Goal: Complete application form

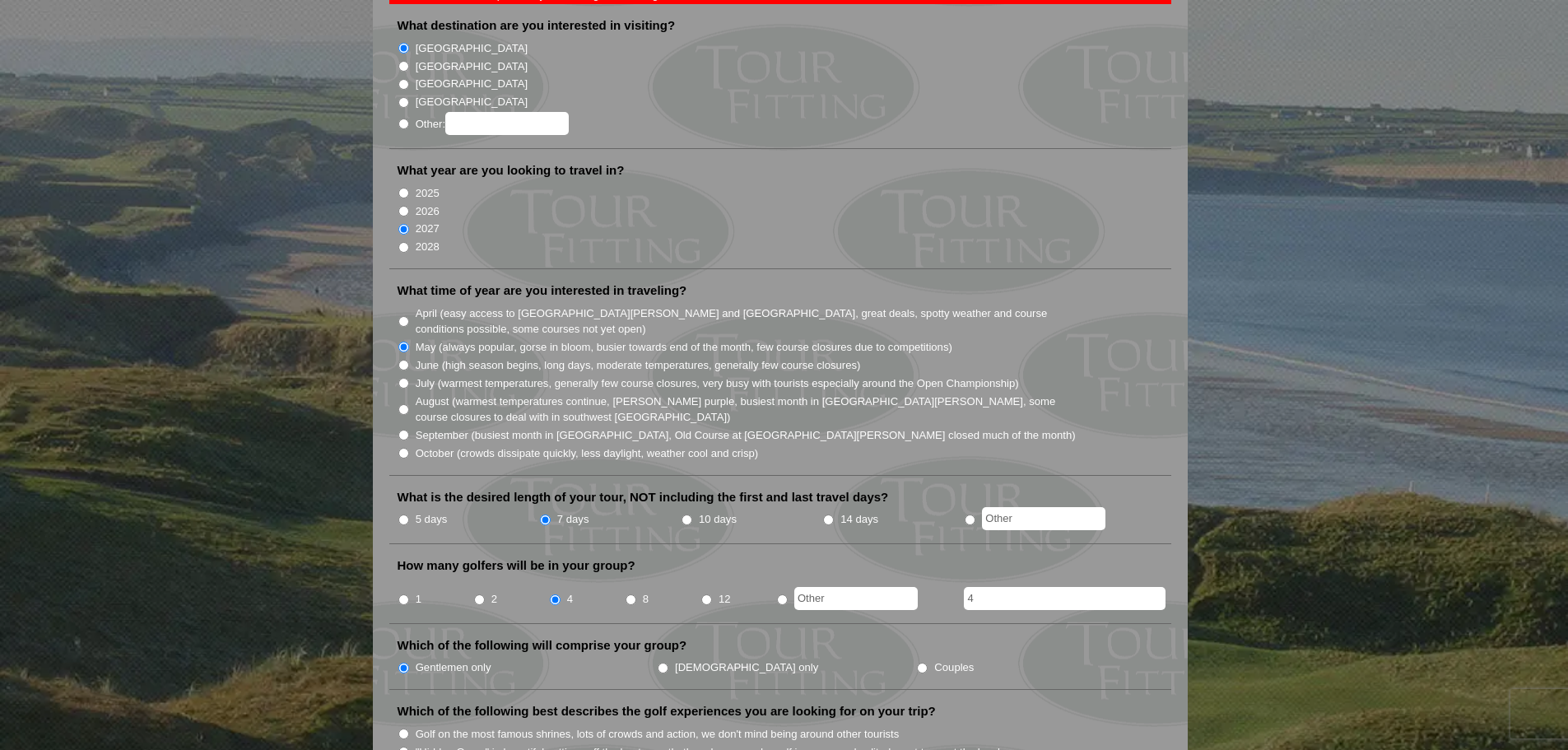
scroll to position [82, 0]
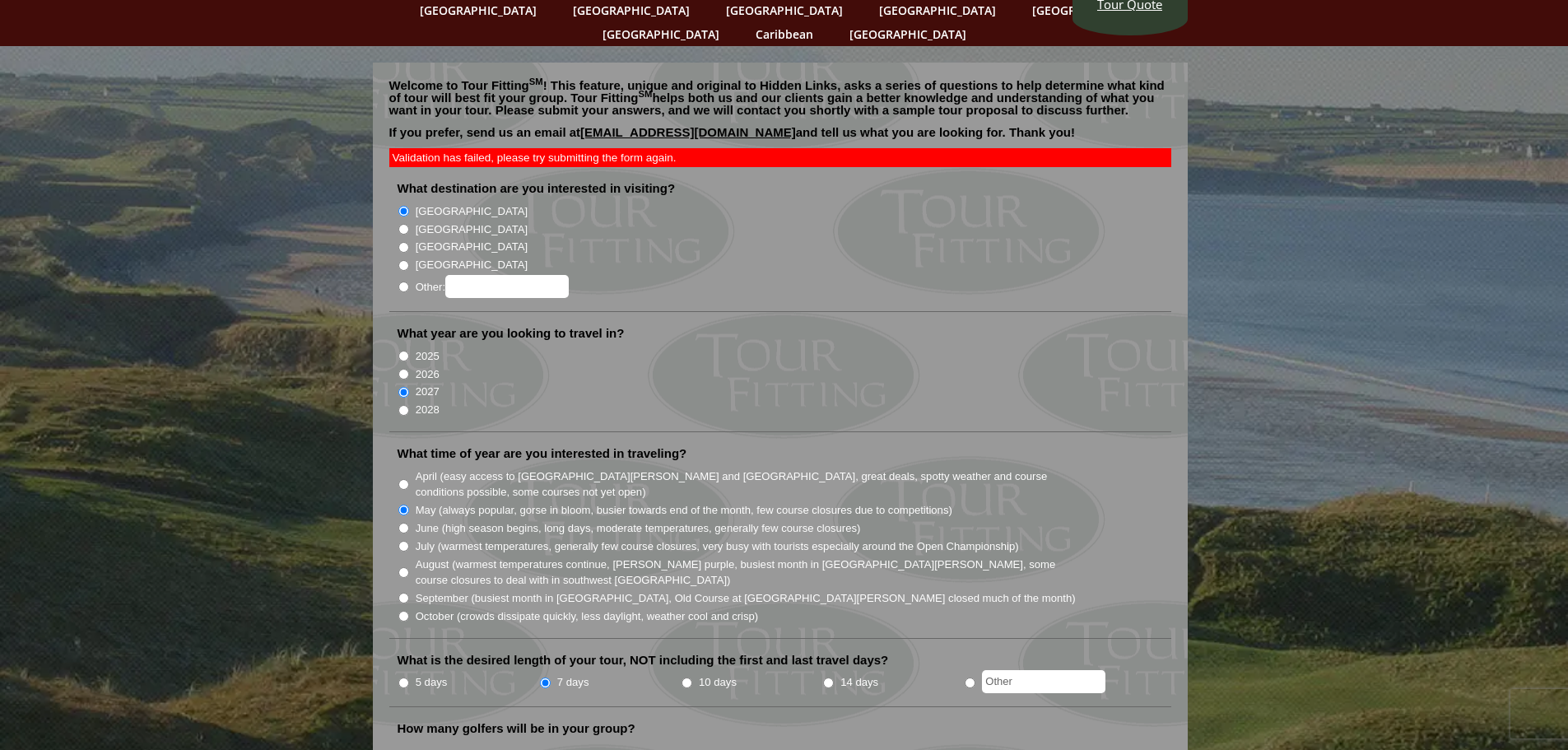
click at [404, 369] on input "2026" at bounding box center [404, 374] width 10 height 10
radio input "true"
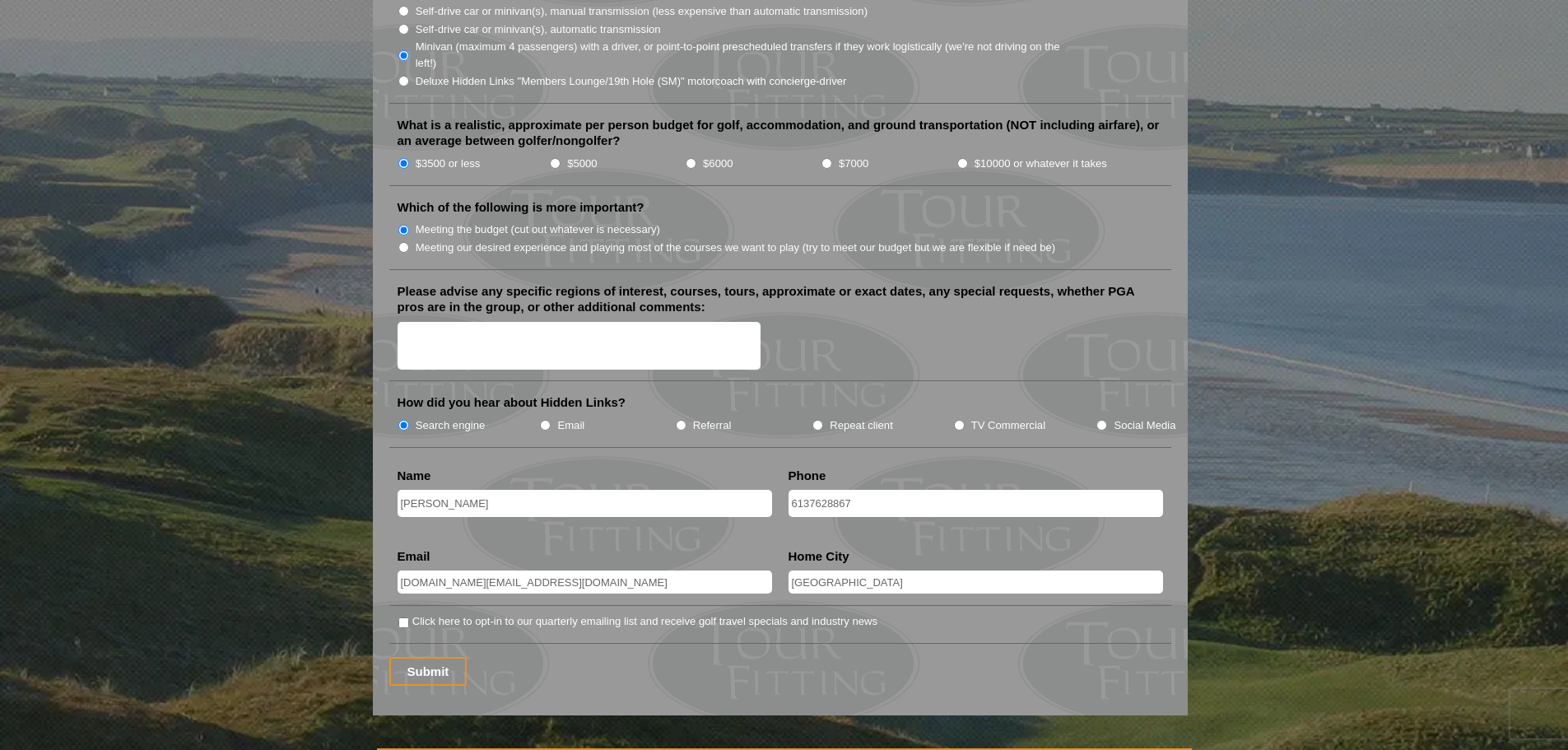
scroll to position [2140, 0]
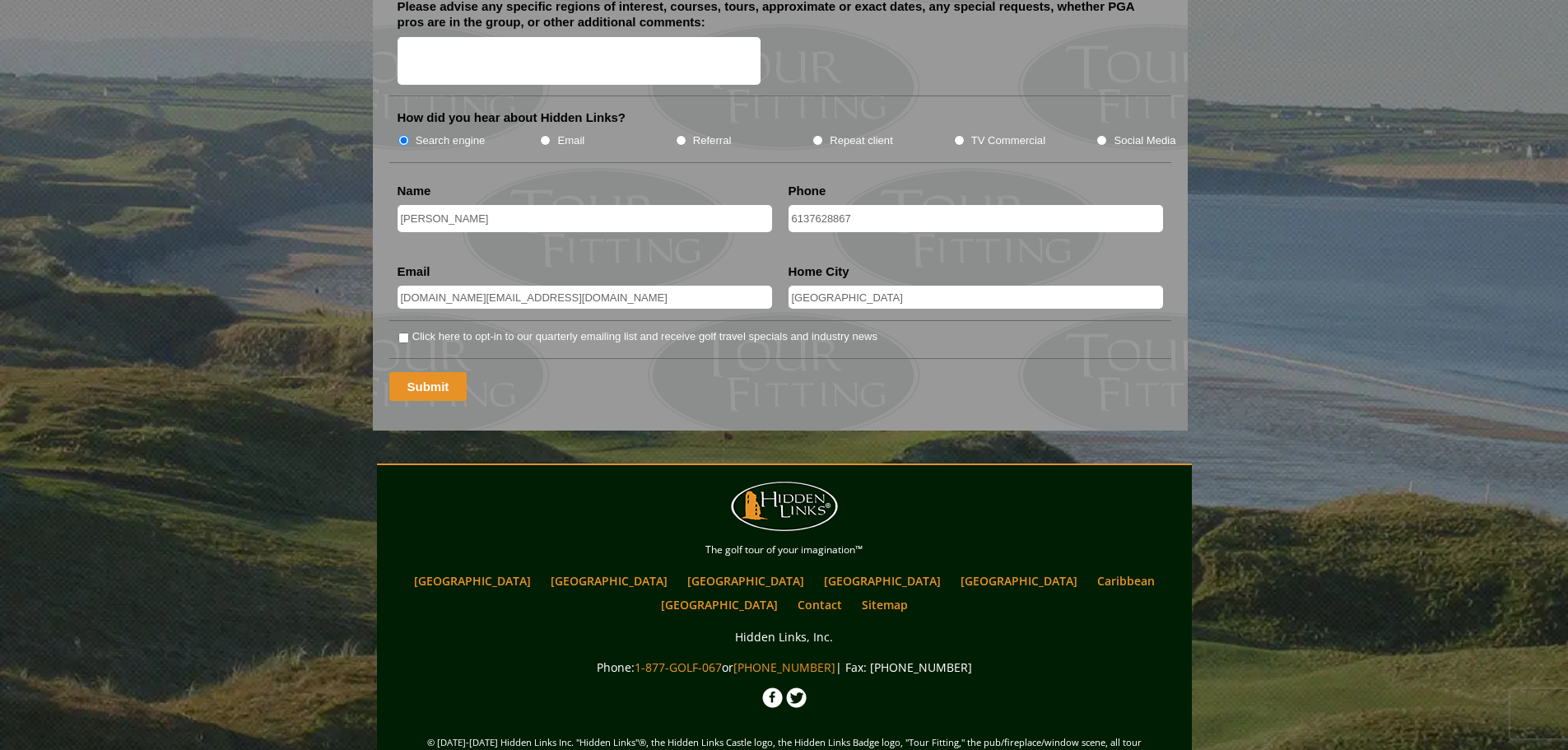
click at [441, 372] on input "Submit" at bounding box center [428, 386] width 78 height 29
